Goal: Communication & Community: Answer question/provide support

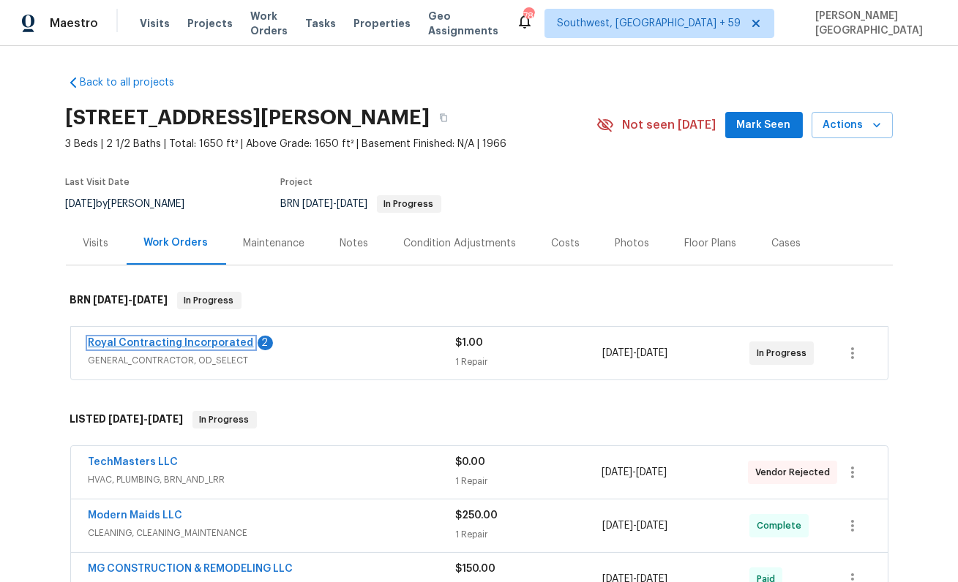
click at [190, 346] on link "Royal Contracting Incorporated" at bounding box center [171, 343] width 165 height 10
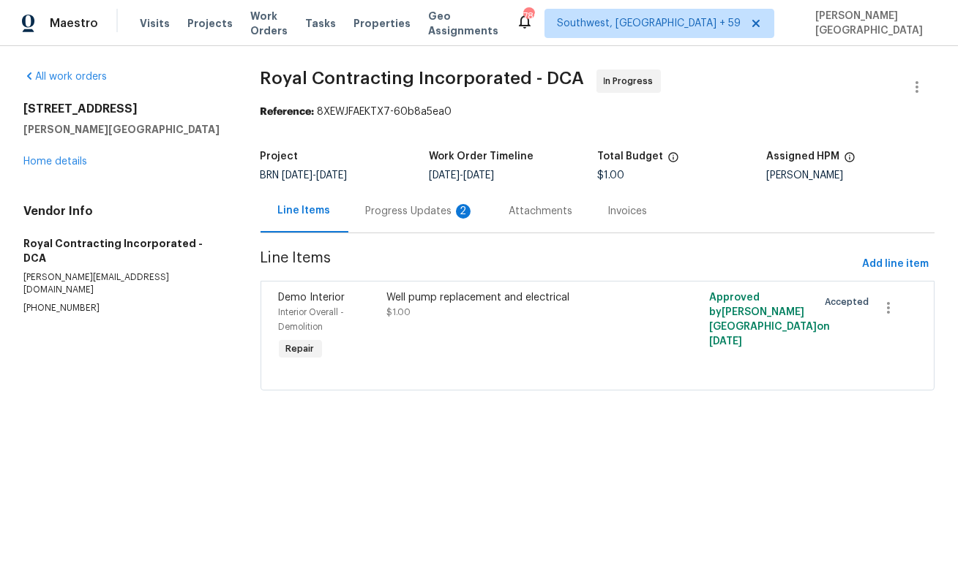
click at [401, 211] on div "Progress Updates 2" at bounding box center [420, 211] width 108 height 15
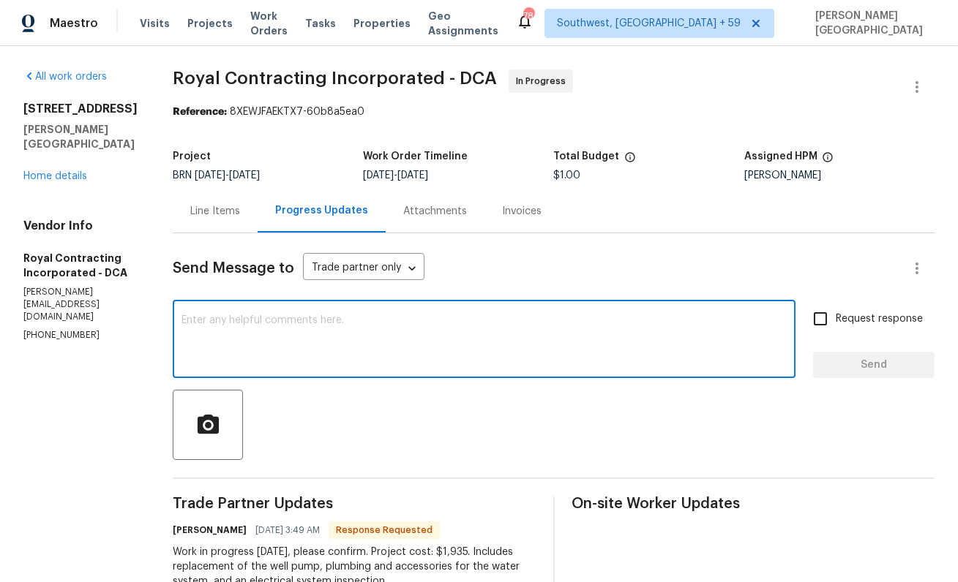
click at [315, 352] on textarea at bounding box center [483, 340] width 605 height 51
type textarea "I will check on the cost and update, ty!"
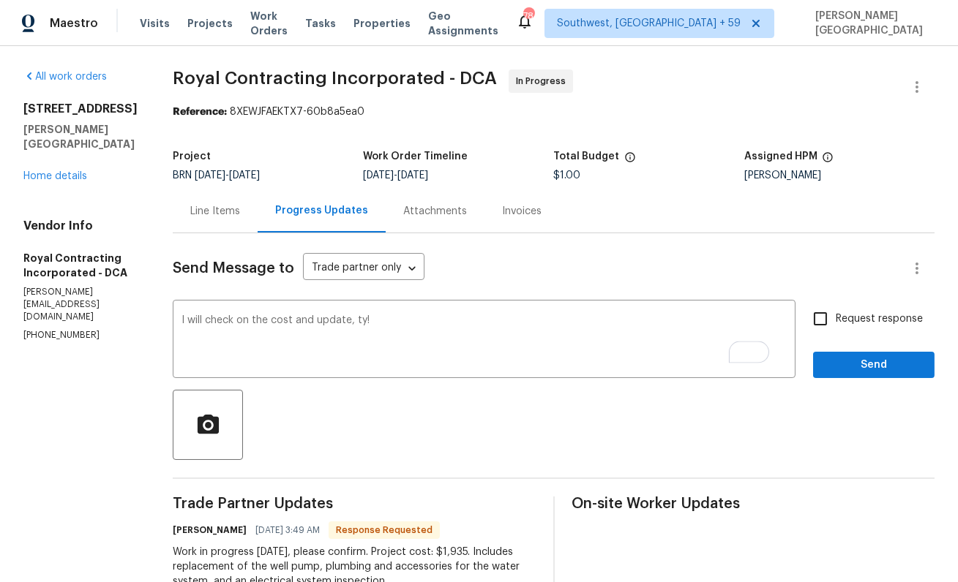
click at [842, 318] on span "Request response" at bounding box center [879, 319] width 87 height 15
click at [836, 318] on input "Request response" at bounding box center [820, 319] width 31 height 31
checkbox input "true"
click at [859, 361] on span "Send" at bounding box center [874, 365] width 98 height 18
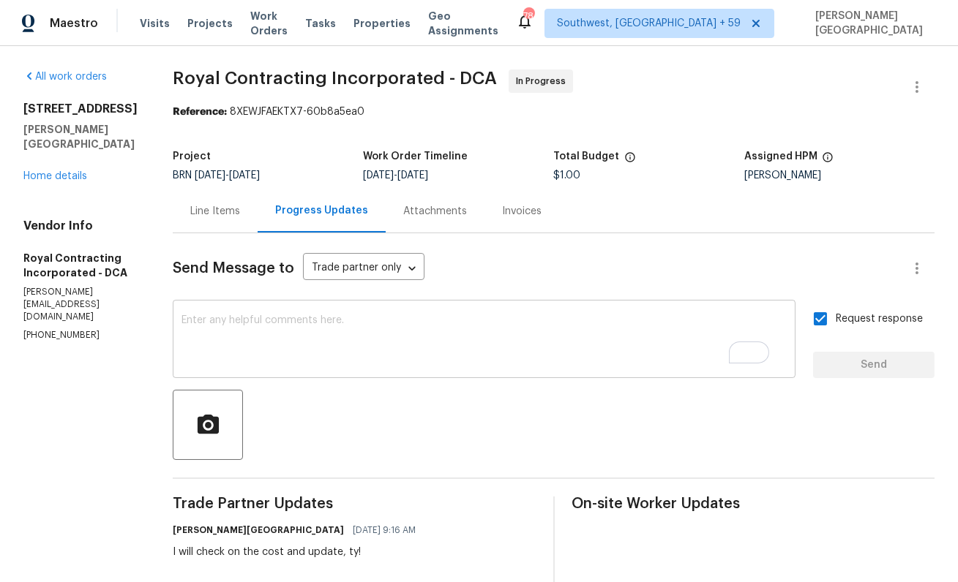
click at [688, 334] on textarea "To enrich screen reader interactions, please activate Accessibility in Grammarl…" at bounding box center [483, 340] width 605 height 51
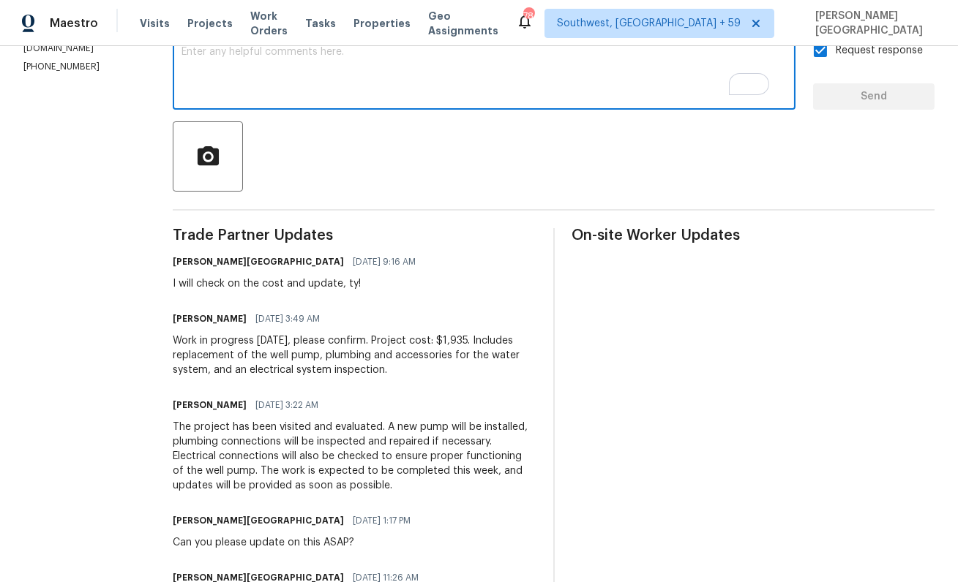
scroll to position [285, 0]
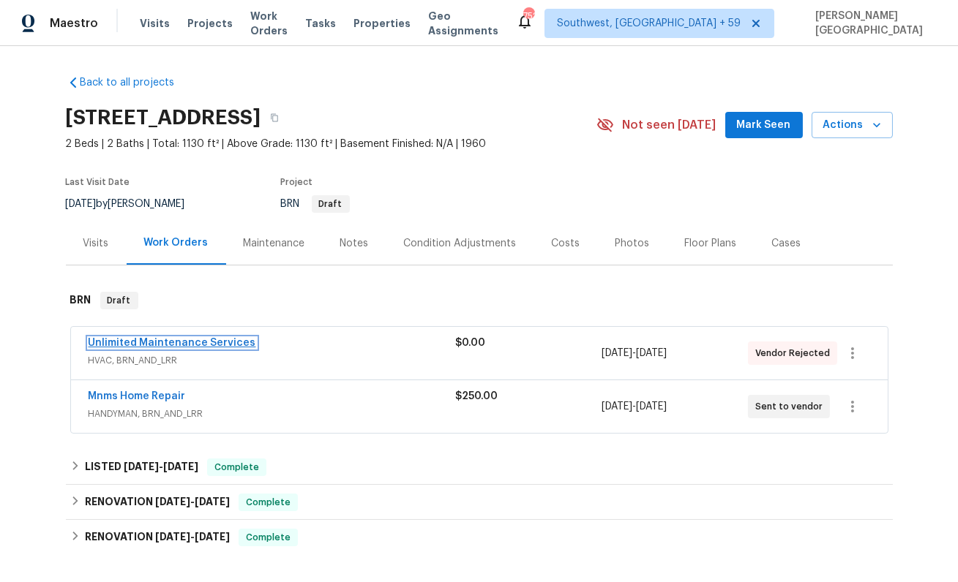
click at [165, 342] on link "Unlimited Maintenance Services" at bounding box center [173, 343] width 168 height 10
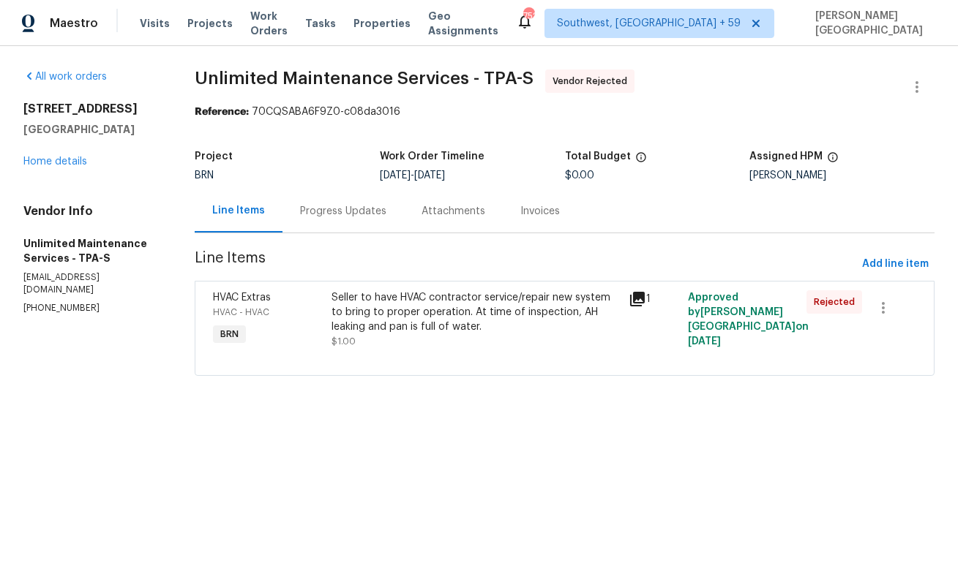
click at [369, 222] on div "Progress Updates" at bounding box center [342, 211] width 121 height 43
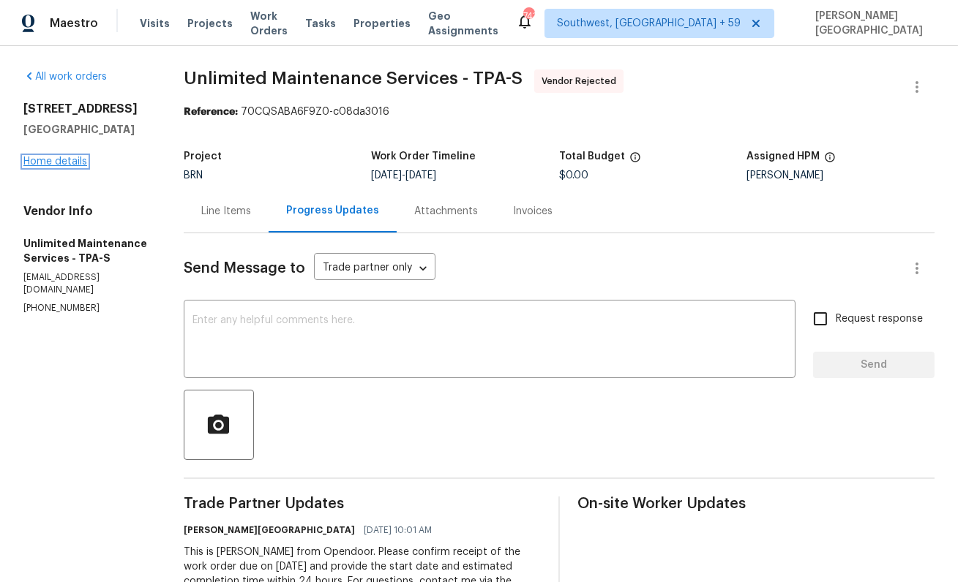
click at [68, 160] on link "Home details" at bounding box center [55, 162] width 64 height 10
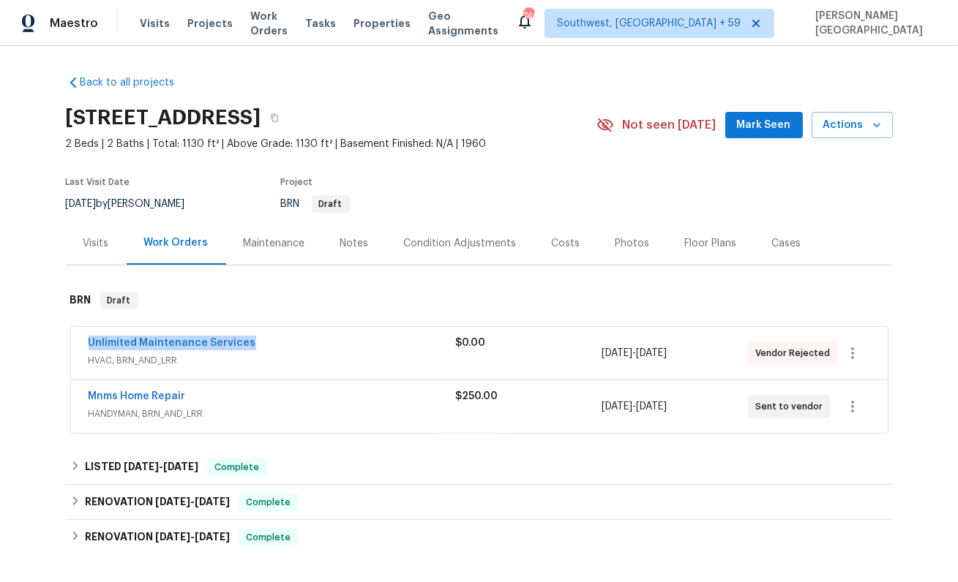
drag, startPoint x: 257, startPoint y: 348, endPoint x: 69, endPoint y: 347, distance: 188.1
click at [69, 347] on div "Unlimited Maintenance Services HVAC, BRN_AND_LRR $0.00 [DATE] - [DATE] Vendor R…" at bounding box center [479, 381] width 827 height 114
copy link "Unlimited Maintenance Services"
click at [852, 353] on icon "button" at bounding box center [852, 354] width 3 height 12
click at [822, 359] on li "Edit" at bounding box center [869, 353] width 158 height 24
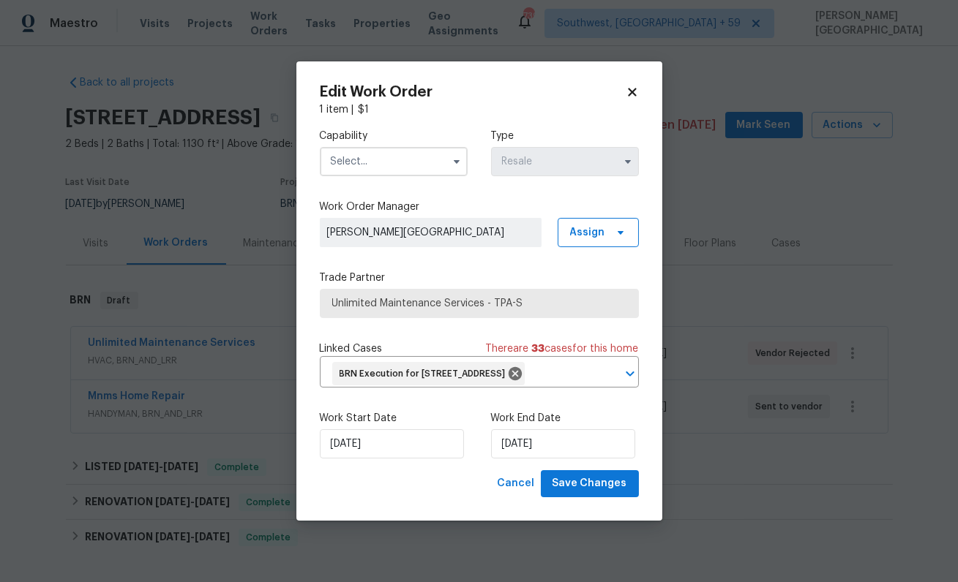
click at [375, 151] on input "text" at bounding box center [394, 161] width 148 height 29
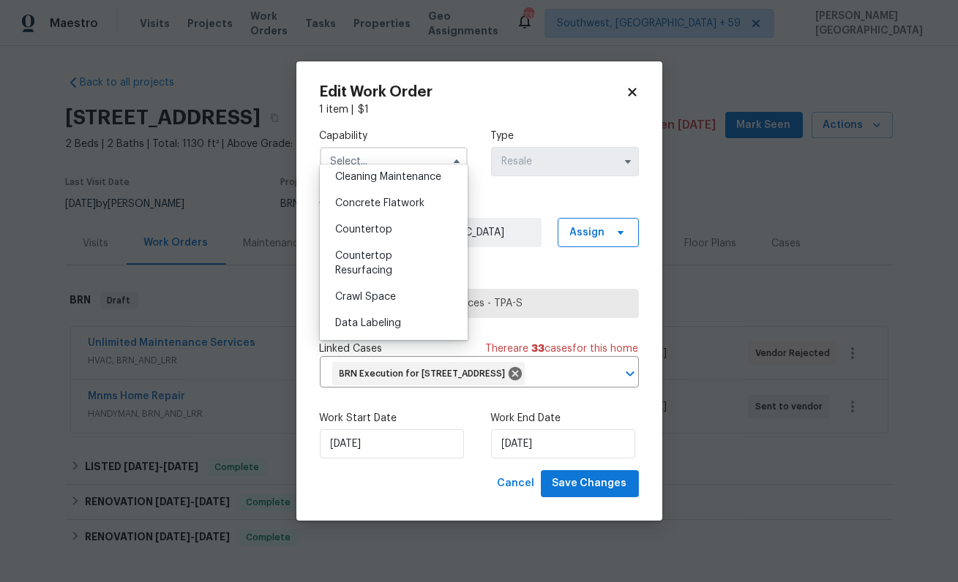
scroll to position [243, 0]
click at [241, 244] on body "Maestro Visits Projects Work Orders Tasks Properties Geo Assignments 739 Southw…" at bounding box center [479, 291] width 958 height 582
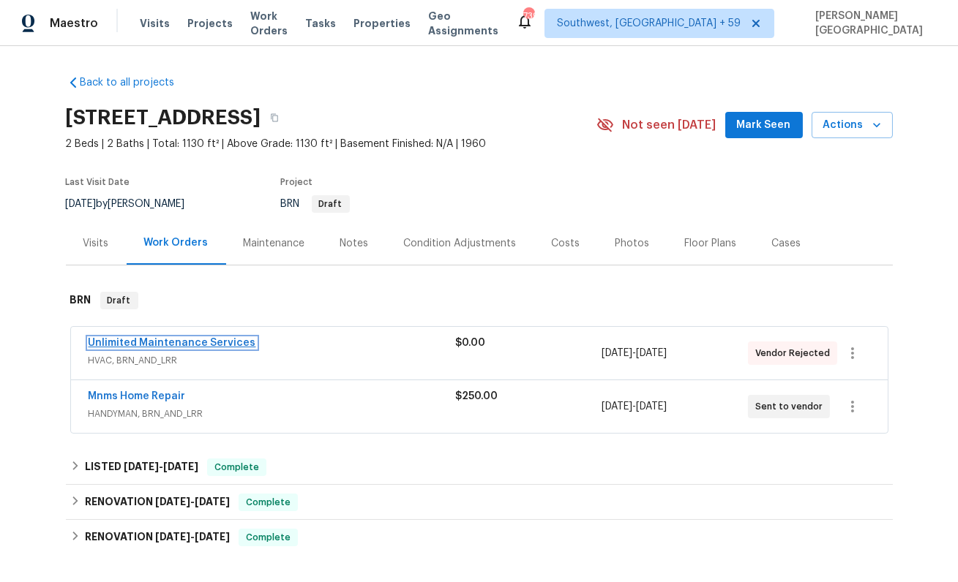
click at [192, 341] on link "Unlimited Maintenance Services" at bounding box center [173, 343] width 168 height 10
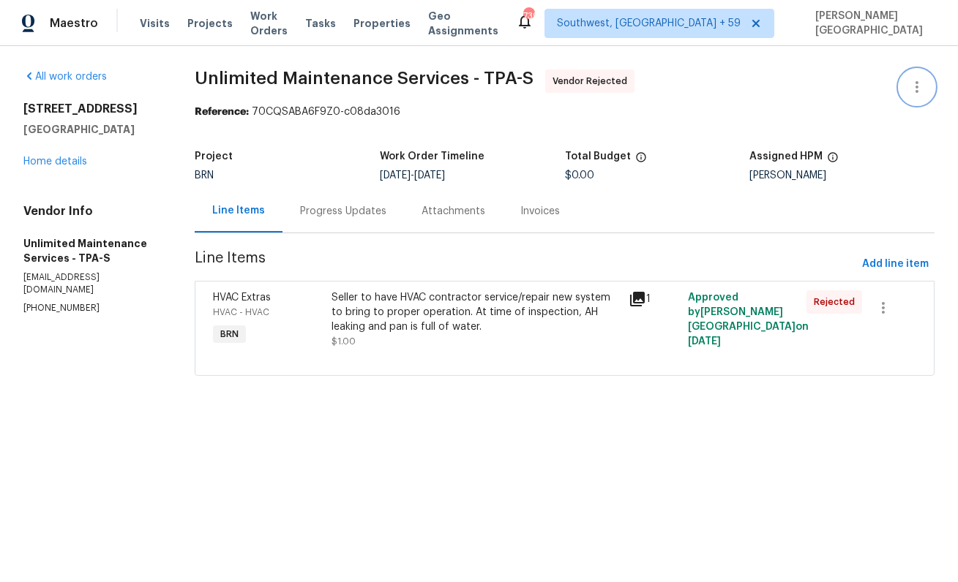
click at [923, 75] on button "button" at bounding box center [916, 87] width 35 height 35
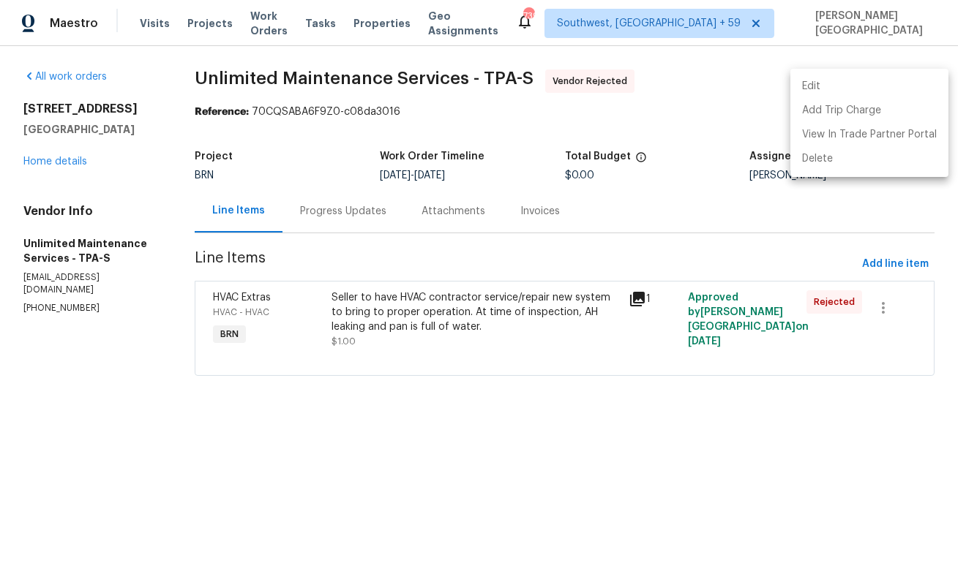
click at [845, 91] on li "Edit" at bounding box center [869, 87] width 158 height 24
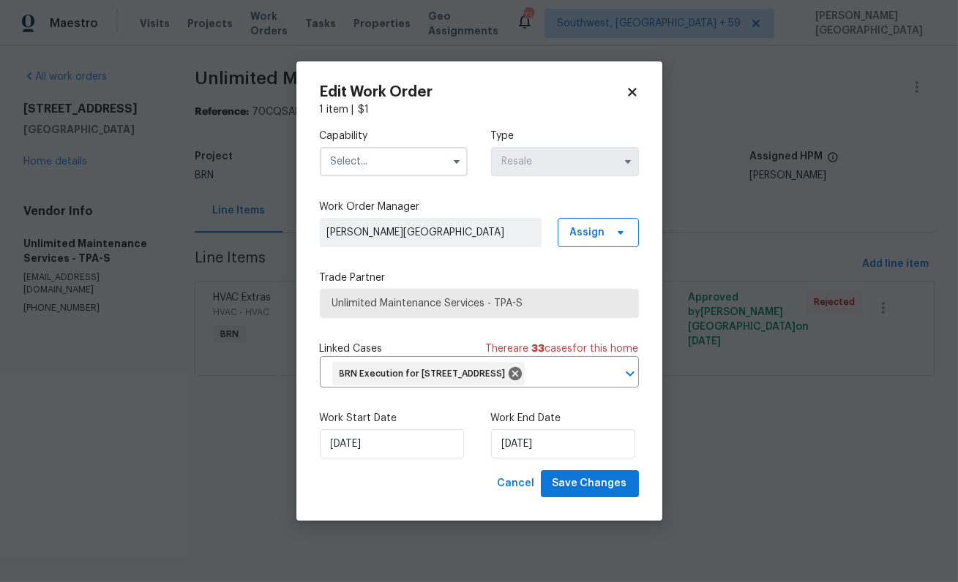
click at [361, 147] on input "text" at bounding box center [394, 161] width 148 height 29
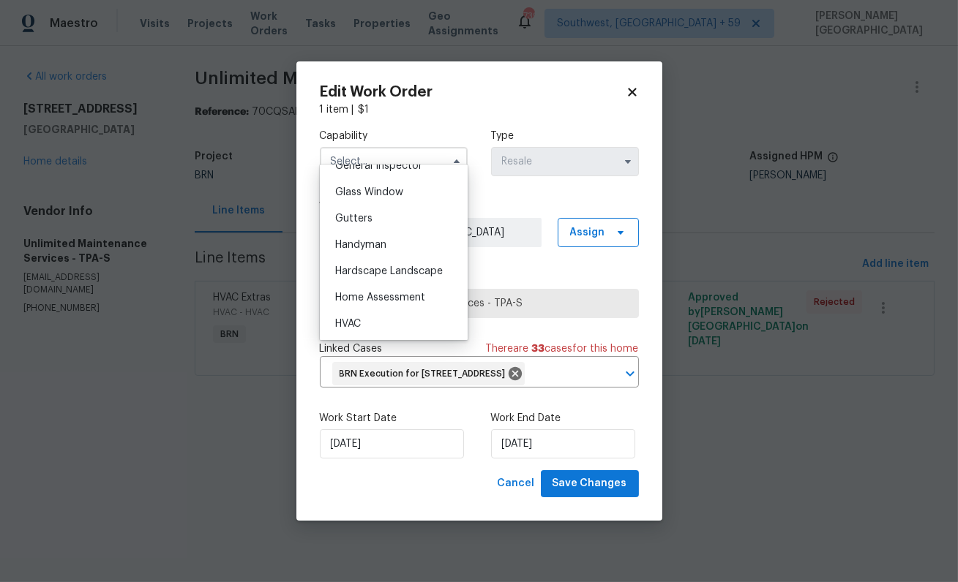
scroll to position [754, 0]
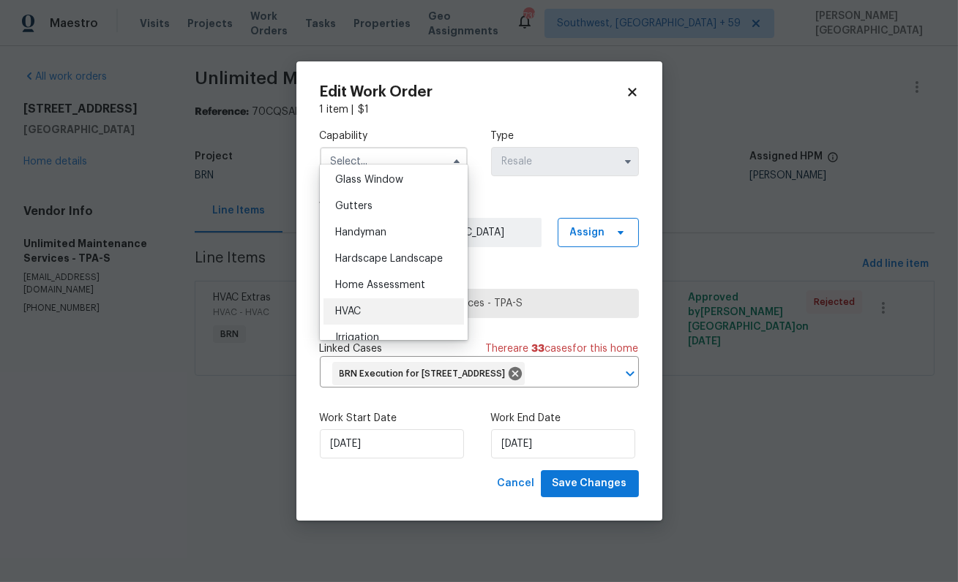
click at [351, 312] on span "HVAC" at bounding box center [348, 312] width 26 height 10
type input "HVAC"
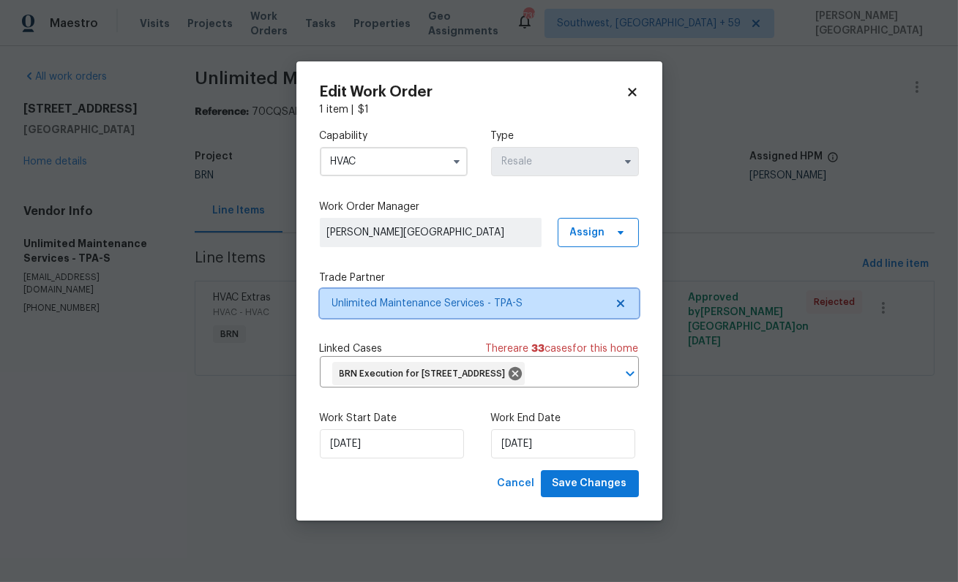
click at [430, 296] on span "Unlimited Maintenance Services - TPA-S" at bounding box center [468, 303] width 273 height 15
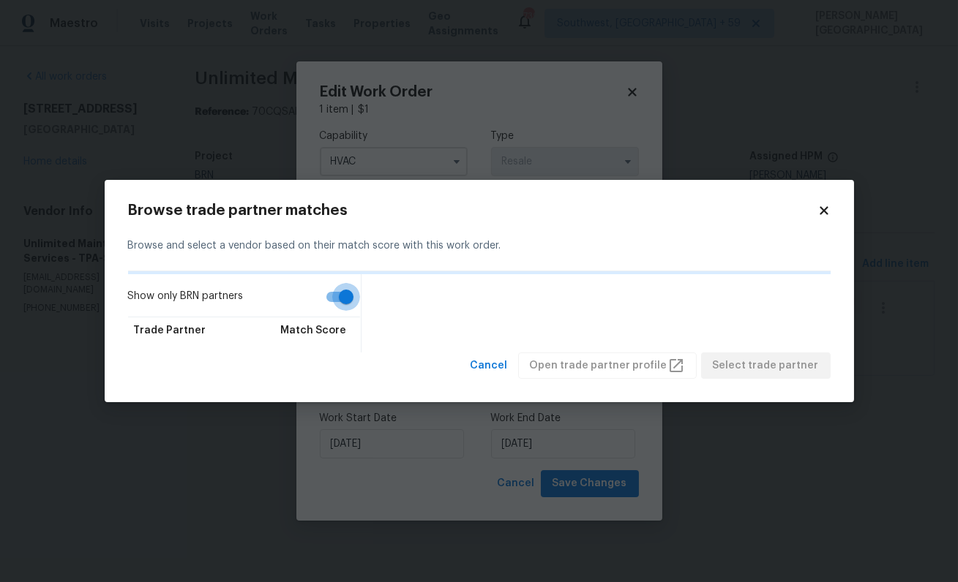
click at [328, 298] on input "Show only BRN partners" at bounding box center [345, 297] width 83 height 28
checkbox input "false"
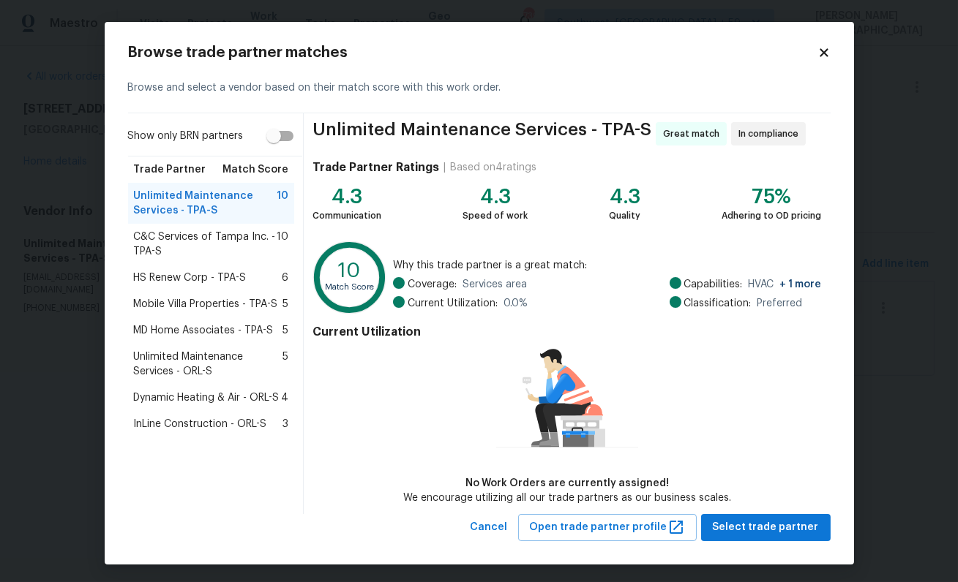
click at [208, 230] on span "C&C Services of Tampa Inc. - TPA-S" at bounding box center [205, 244] width 143 height 29
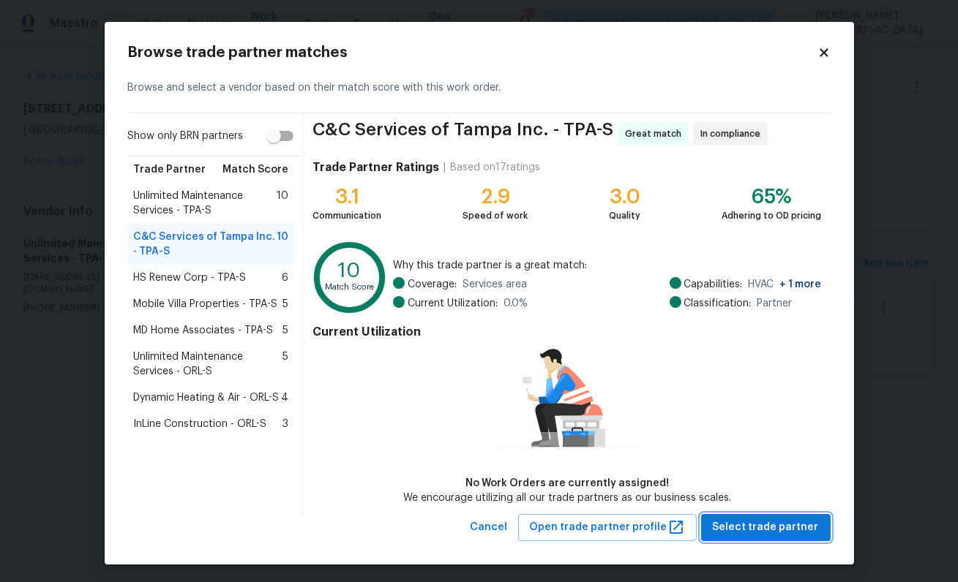
click at [757, 531] on span "Select trade partner" at bounding box center [766, 528] width 106 height 18
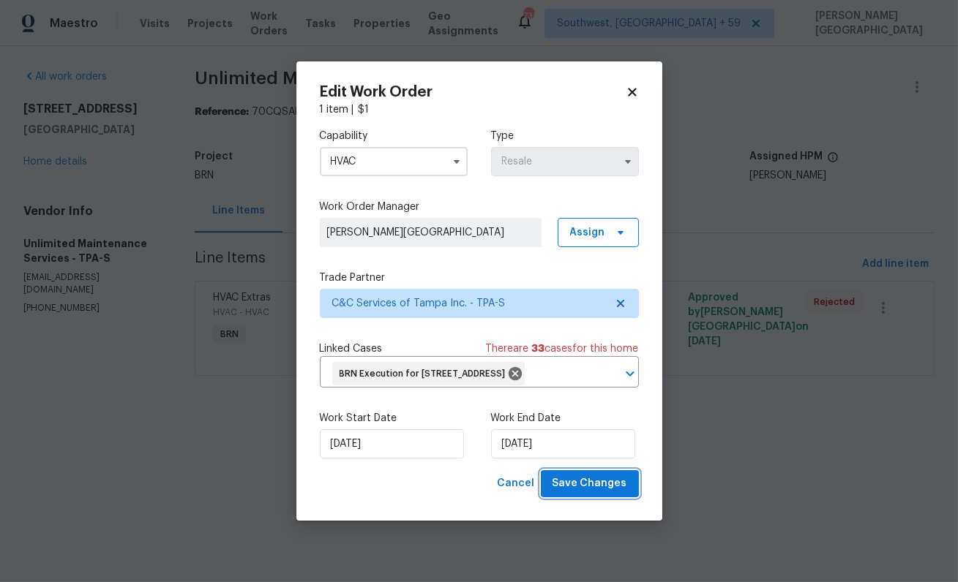
click at [588, 498] on button "Save Changes" at bounding box center [590, 483] width 98 height 27
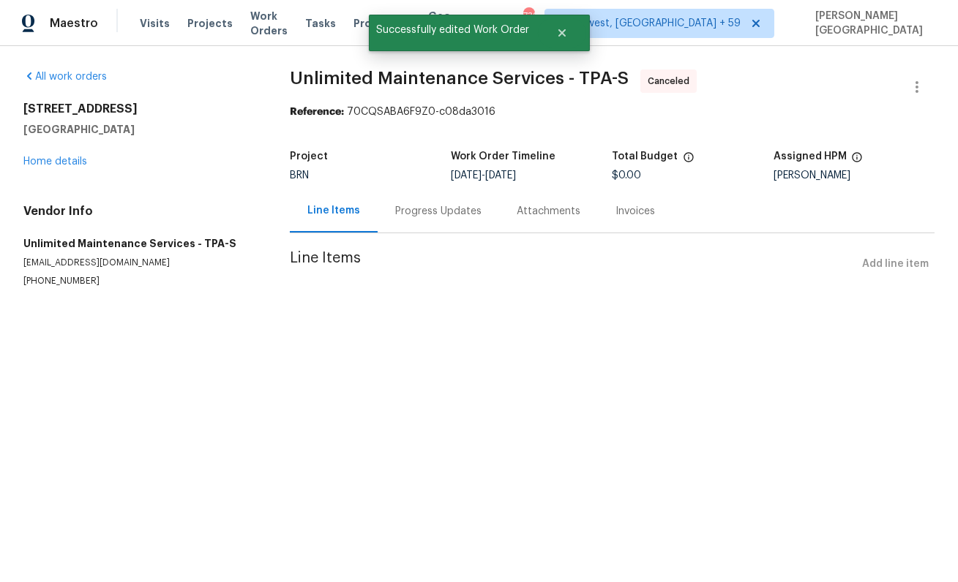
click at [413, 217] on div "Progress Updates" at bounding box center [438, 211] width 86 height 15
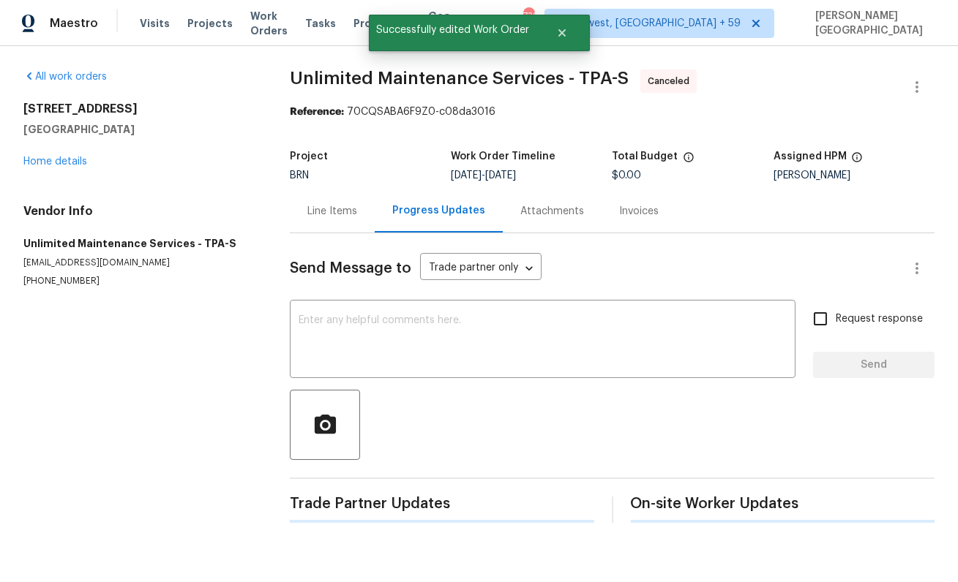
scroll to position [62, 0]
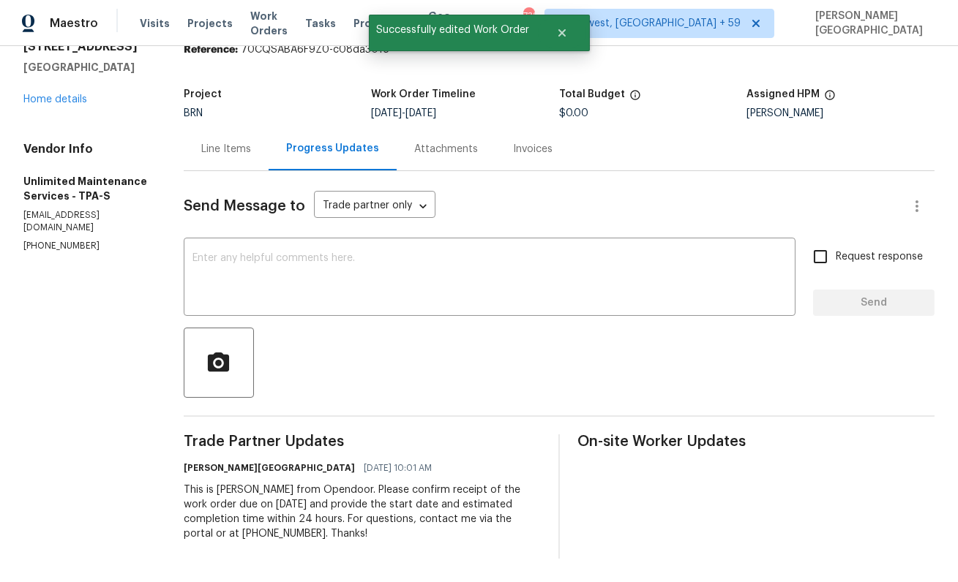
click at [268, 509] on div "This is [PERSON_NAME] from Opendoor. Please confirm receipt of the work order d…" at bounding box center [362, 512] width 357 height 59
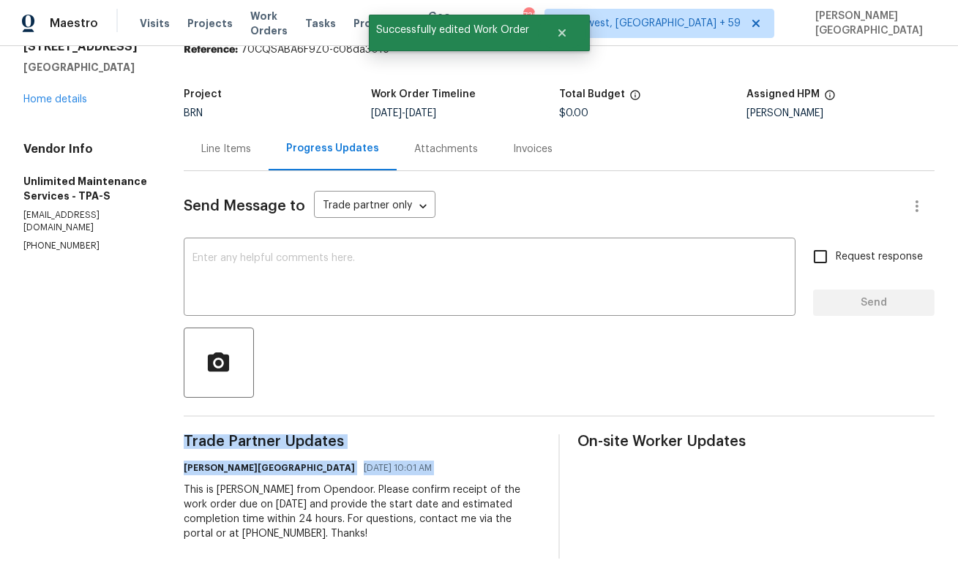
click at [268, 509] on div "This is [PERSON_NAME] from Opendoor. Please confirm receipt of the work order d…" at bounding box center [362, 512] width 357 height 59
copy div "Trade Partner Updates [PERSON_NAME] [GEOGRAPHIC_DATA] [DATE] 10:01 AM"
click at [63, 100] on link "Home details" at bounding box center [55, 99] width 64 height 10
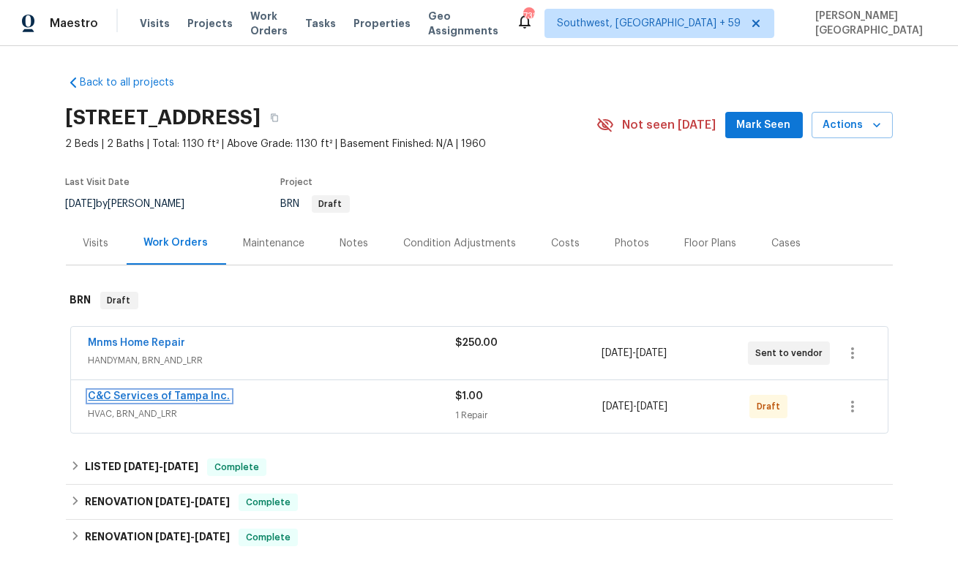
click at [171, 398] on link "C&C Services of Tampa Inc." at bounding box center [160, 396] width 142 height 10
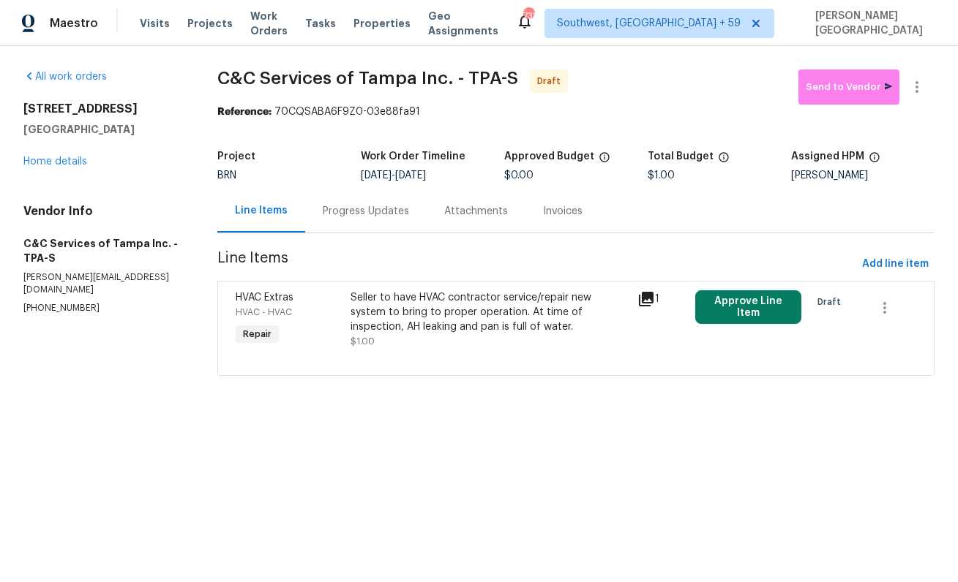
click at [385, 217] on div "Progress Updates" at bounding box center [366, 211] width 86 height 15
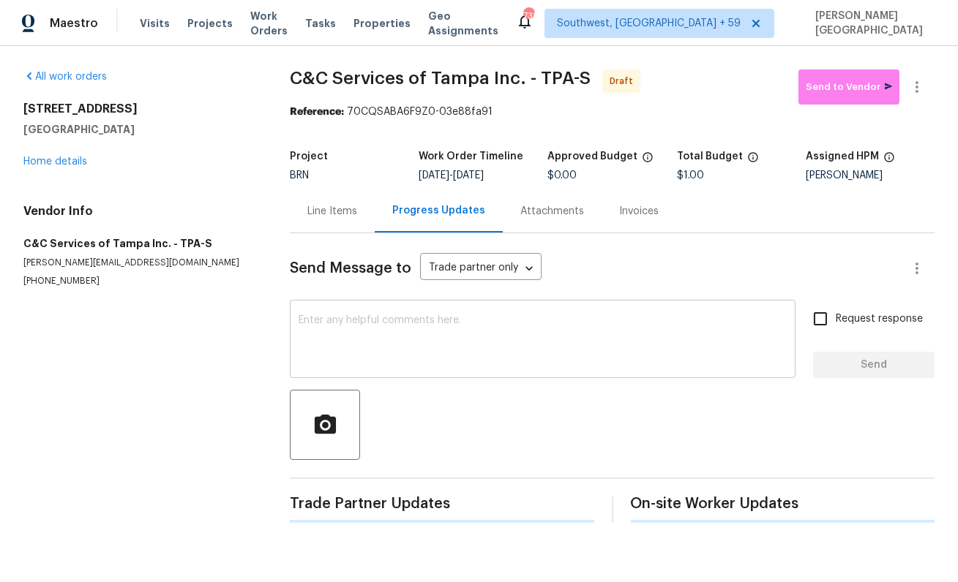
click at [380, 320] on textarea at bounding box center [543, 340] width 488 height 51
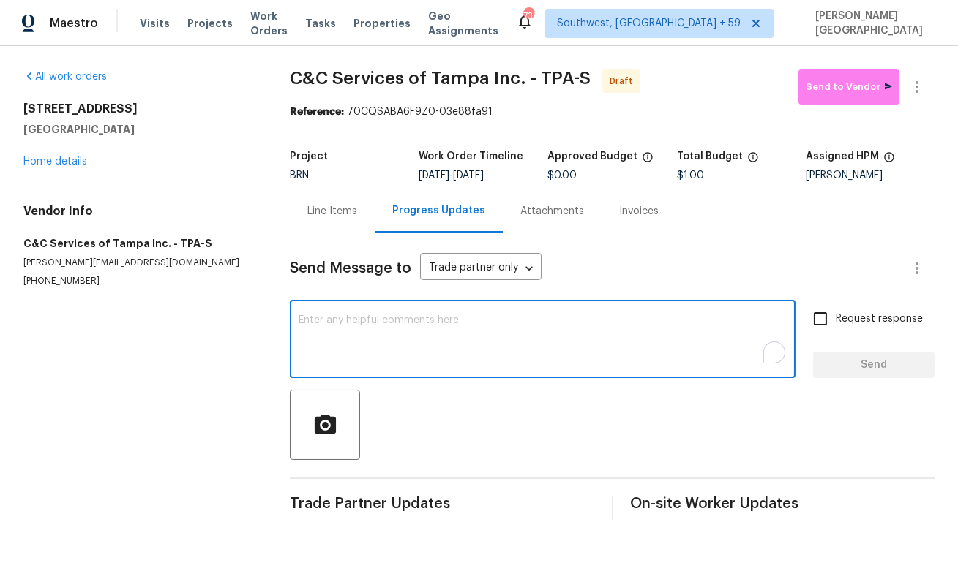
paste textarea "This is [PERSON_NAME] from Opendoor. Please confirm receipt of the work order d…"
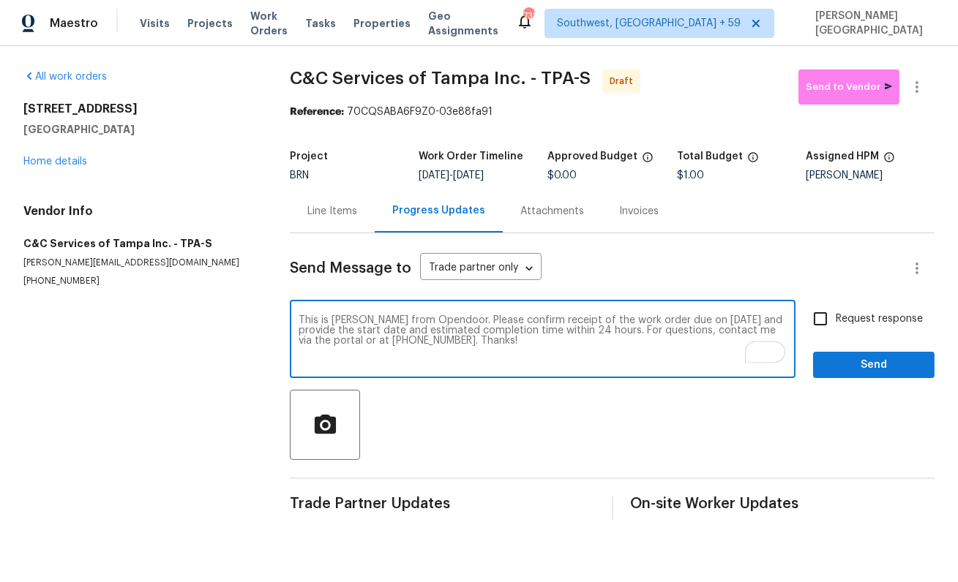
type textarea "This is [PERSON_NAME] from Opendoor. Please confirm receipt of the work order d…"
click at [828, 324] on input "Request response" at bounding box center [820, 319] width 31 height 31
checkbox input "true"
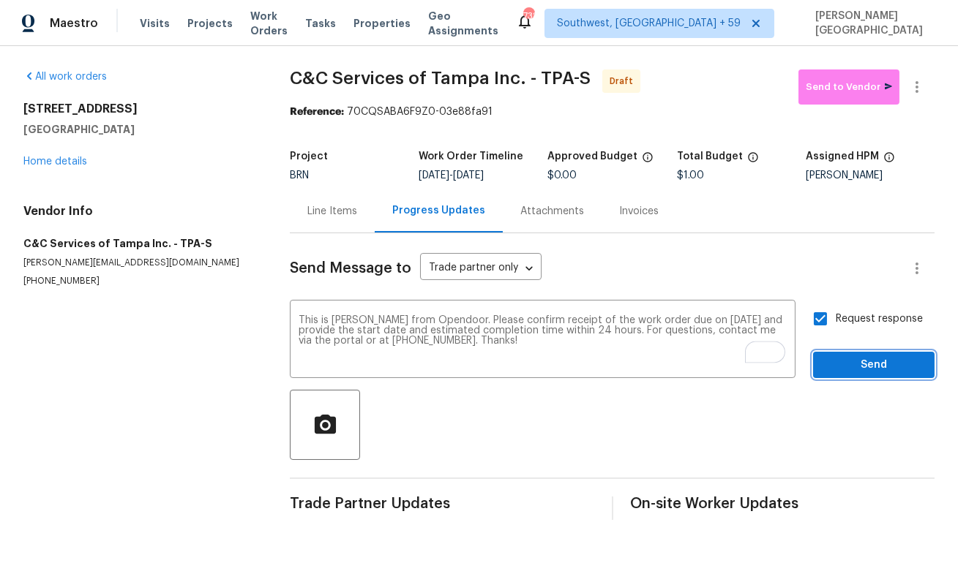
click at [838, 364] on span "Send" at bounding box center [874, 365] width 98 height 18
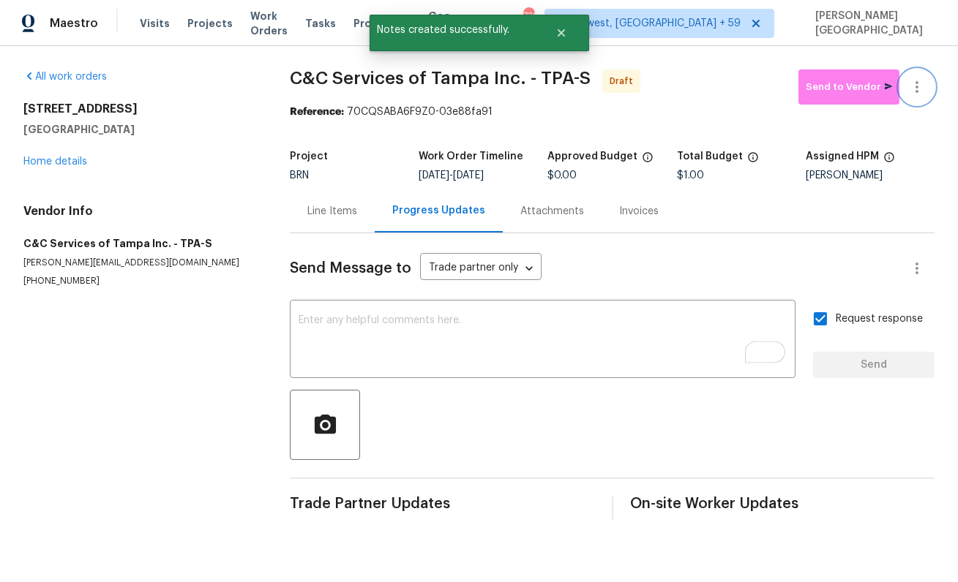
click at [920, 83] on icon "button" at bounding box center [917, 87] width 18 height 18
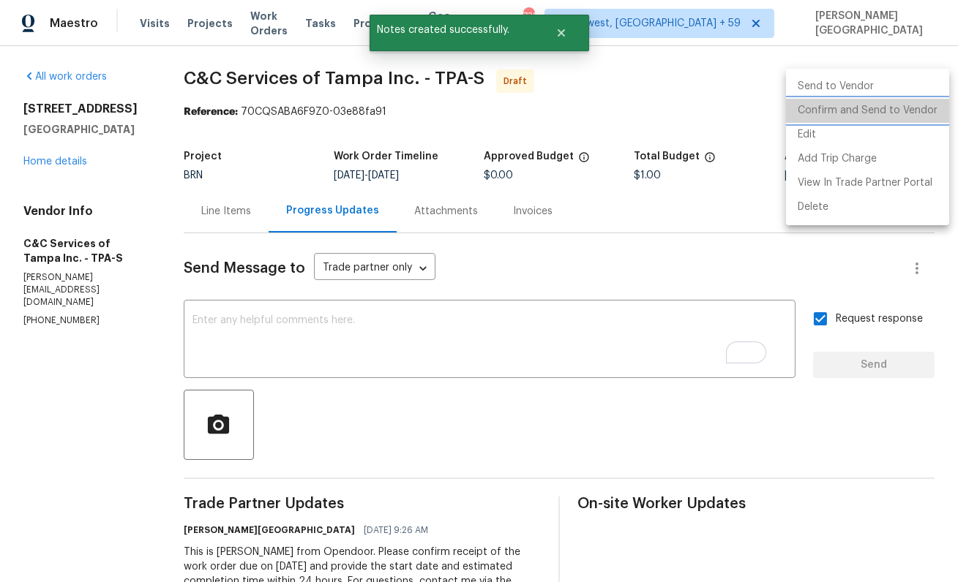
click at [904, 119] on li "Confirm and Send to Vendor" at bounding box center [867, 111] width 163 height 24
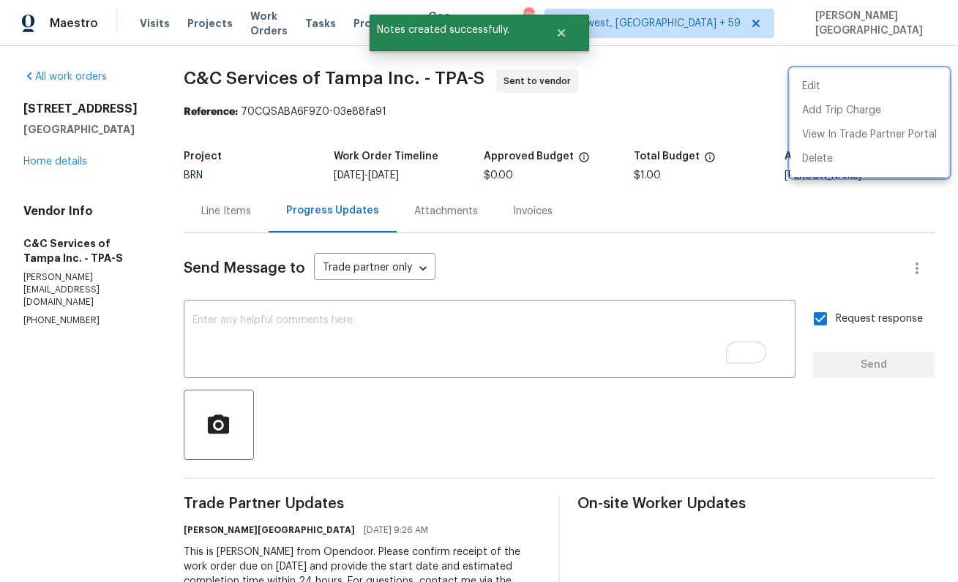
click at [201, 80] on div at bounding box center [479, 291] width 958 height 582
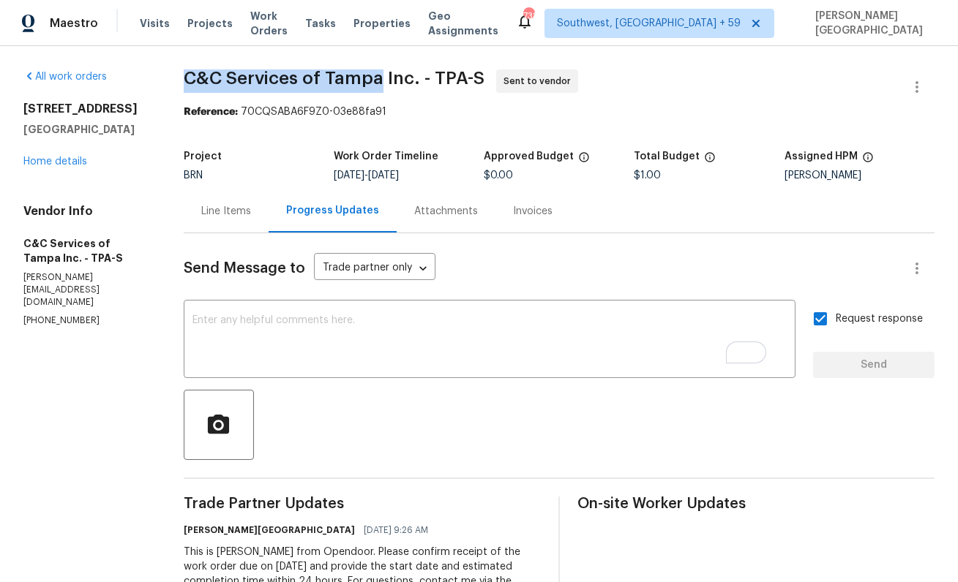
drag, startPoint x: 200, startPoint y: 75, endPoint x: 392, endPoint y: 79, distance: 191.7
click at [396, 77] on div "All work orders [STREET_ADDRESS] Home details Vendor Info C&C Services of Tampa…" at bounding box center [479, 345] width 958 height 599
copy span "C&C Services of [GEOGRAPHIC_DATA]"
click at [72, 161] on link "Home details" at bounding box center [55, 162] width 64 height 10
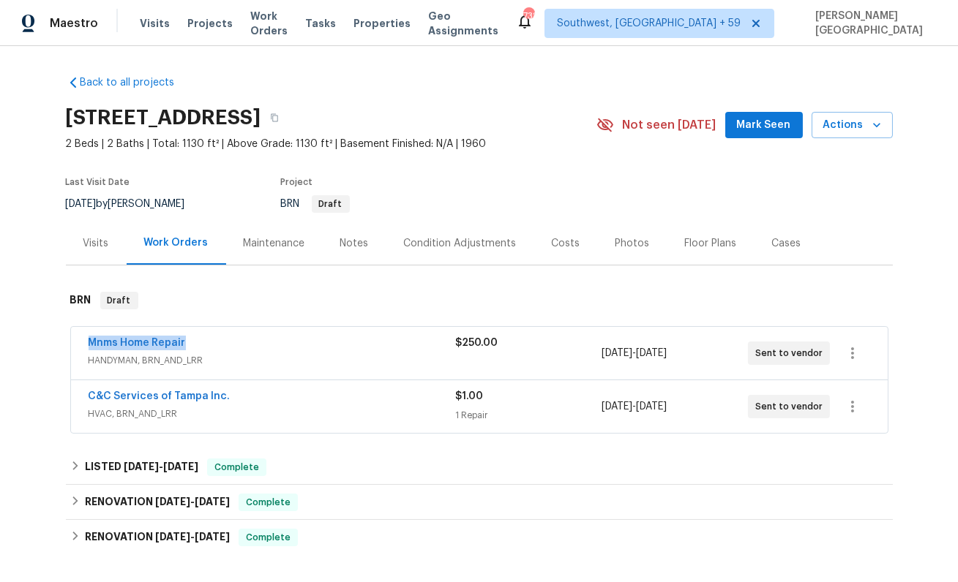
drag, startPoint x: 86, startPoint y: 343, endPoint x: 203, endPoint y: 345, distance: 117.8
click at [203, 345] on div "Mnms Home Repair HANDYMAN, BRN_AND_LRR $250.00 [DATE] - [DATE] Sent to vendor" at bounding box center [479, 353] width 817 height 53
copy link "Mnms Home Repair"
click at [142, 342] on link "Mnms Home Repair" at bounding box center [137, 343] width 97 height 10
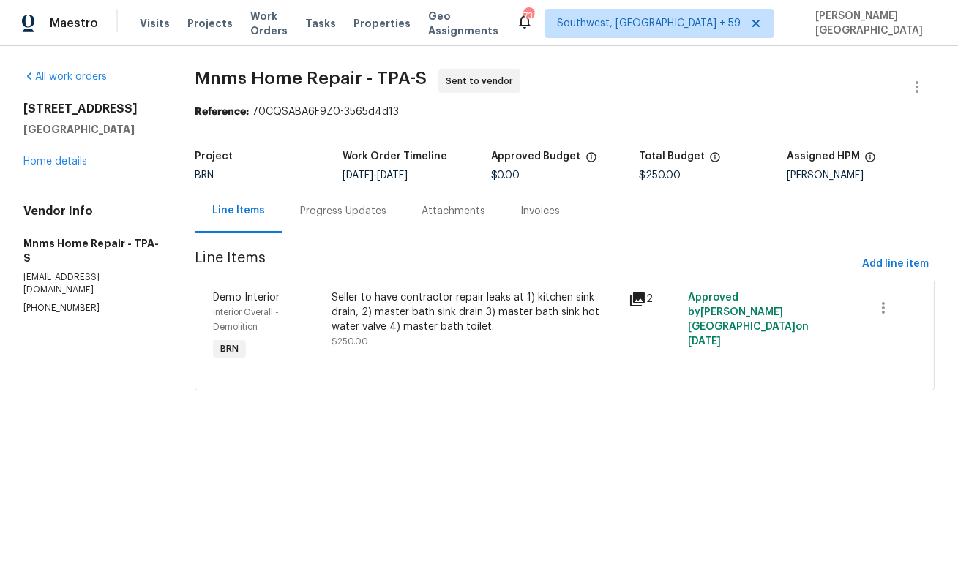
click at [348, 217] on div "Progress Updates" at bounding box center [343, 211] width 86 height 15
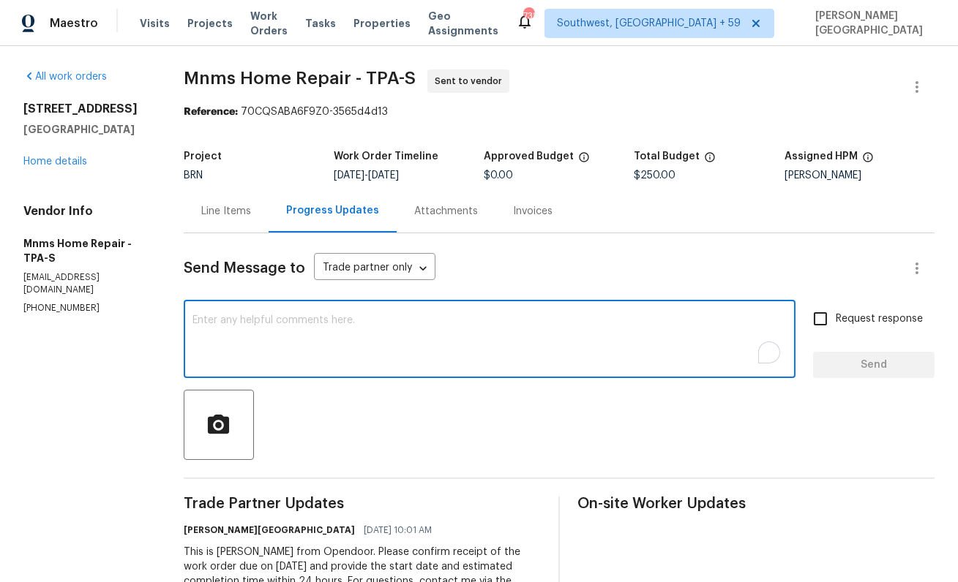
click at [309, 348] on textarea "To enrich screen reader interactions, please activate Accessibility in Grammarl…" at bounding box center [489, 340] width 594 height 51
click at [247, 321] on textarea "Would youu be taking this WO?" at bounding box center [489, 340] width 594 height 51
type textarea "Would you be taking this WO?"
click at [851, 328] on label "Request response" at bounding box center [864, 319] width 118 height 31
click at [836, 328] on input "Request response" at bounding box center [820, 319] width 31 height 31
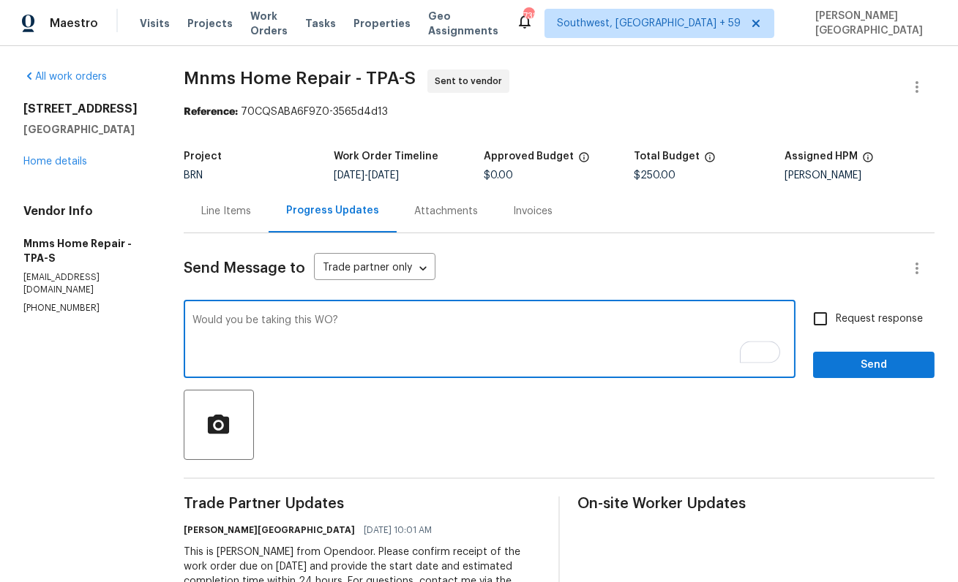
checkbox input "true"
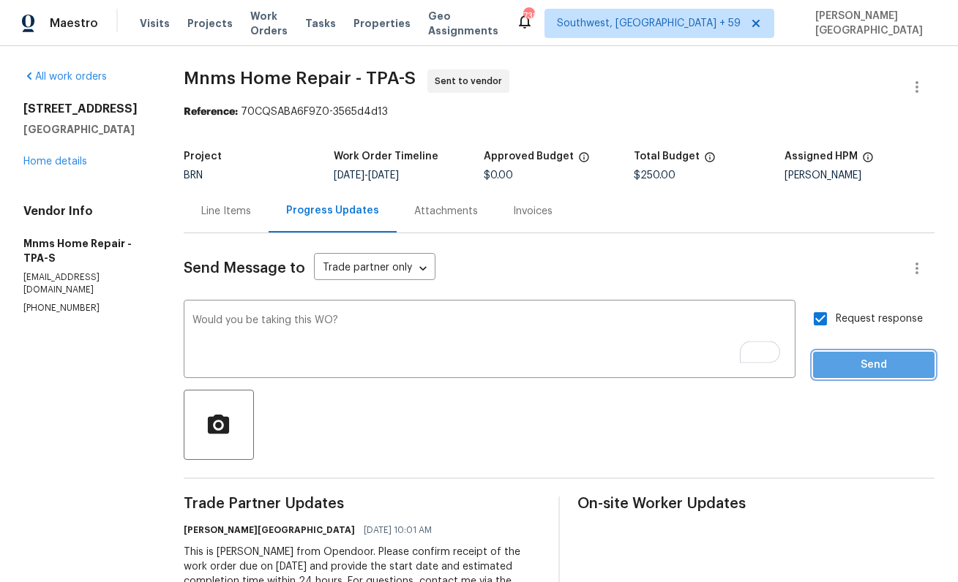
click at [852, 354] on button "Send" at bounding box center [873, 365] width 121 height 27
